Goal: Book appointment/travel/reservation

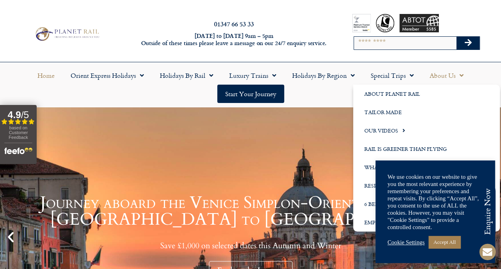
click at [456, 73] on span "Menu" at bounding box center [460, 75] width 8 height 14
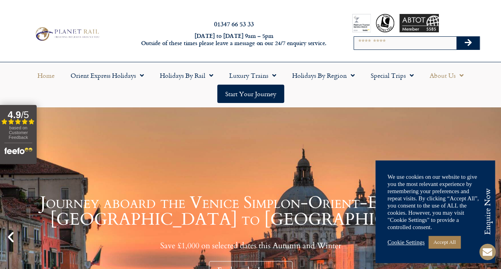
click at [463, 75] on span "Menu" at bounding box center [460, 75] width 8 height 14
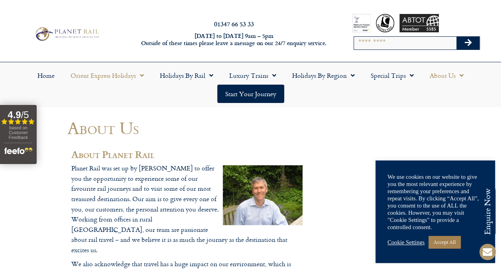
click at [114, 75] on link "Orient Express Holidays" at bounding box center [107, 75] width 89 height 18
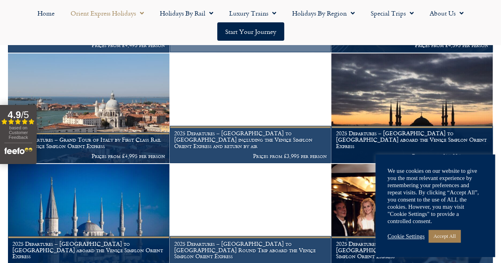
scroll to position [638, 0]
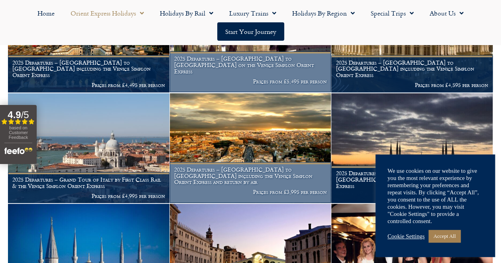
click at [213, 182] on h1 "2025 Departures – London to Rome including the Venice Simplon Orient Express an…" at bounding box center [250, 175] width 153 height 19
